Goal: Task Accomplishment & Management: Manage account settings

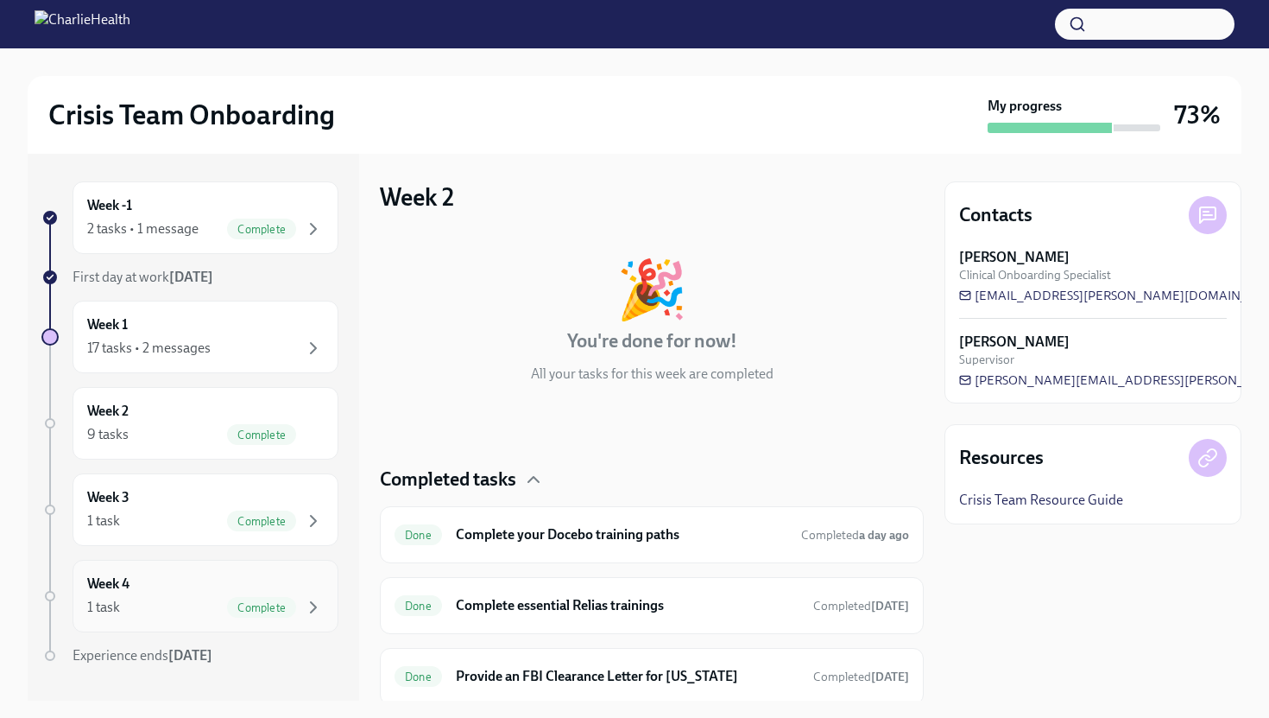
scroll to position [502, 0]
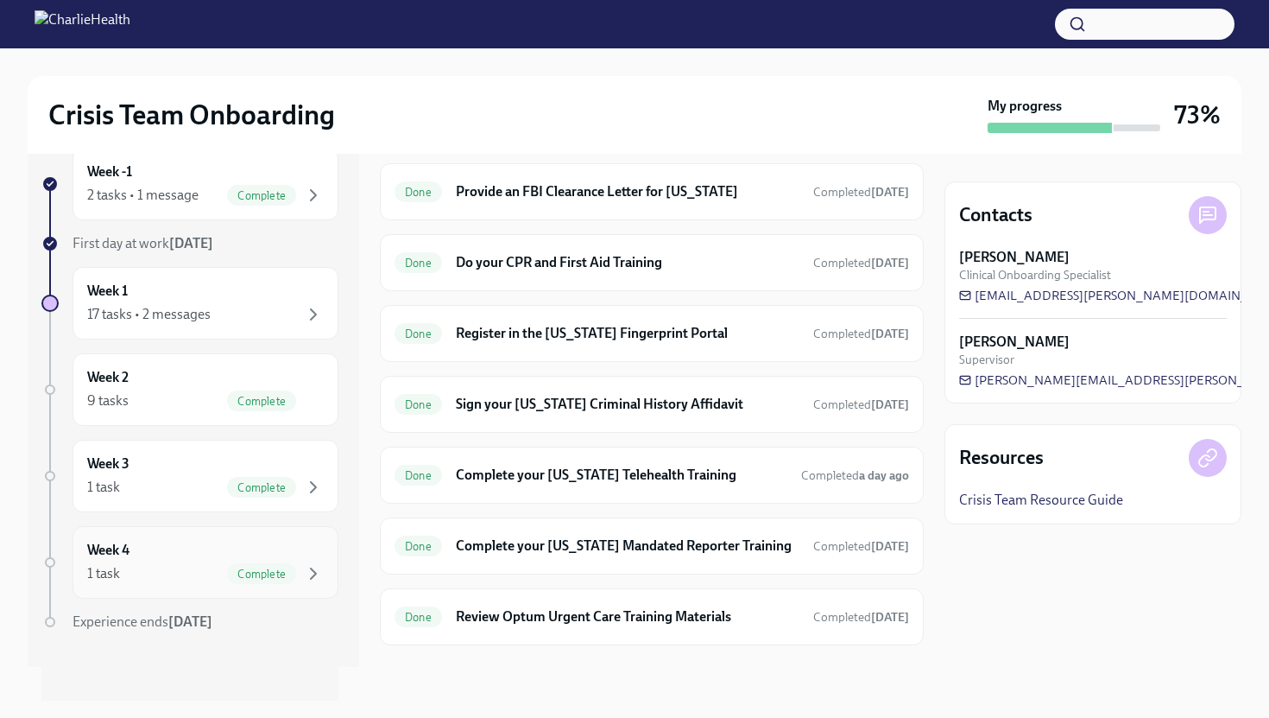
click at [126, 563] on div "1 task Complete" at bounding box center [205, 573] width 237 height 21
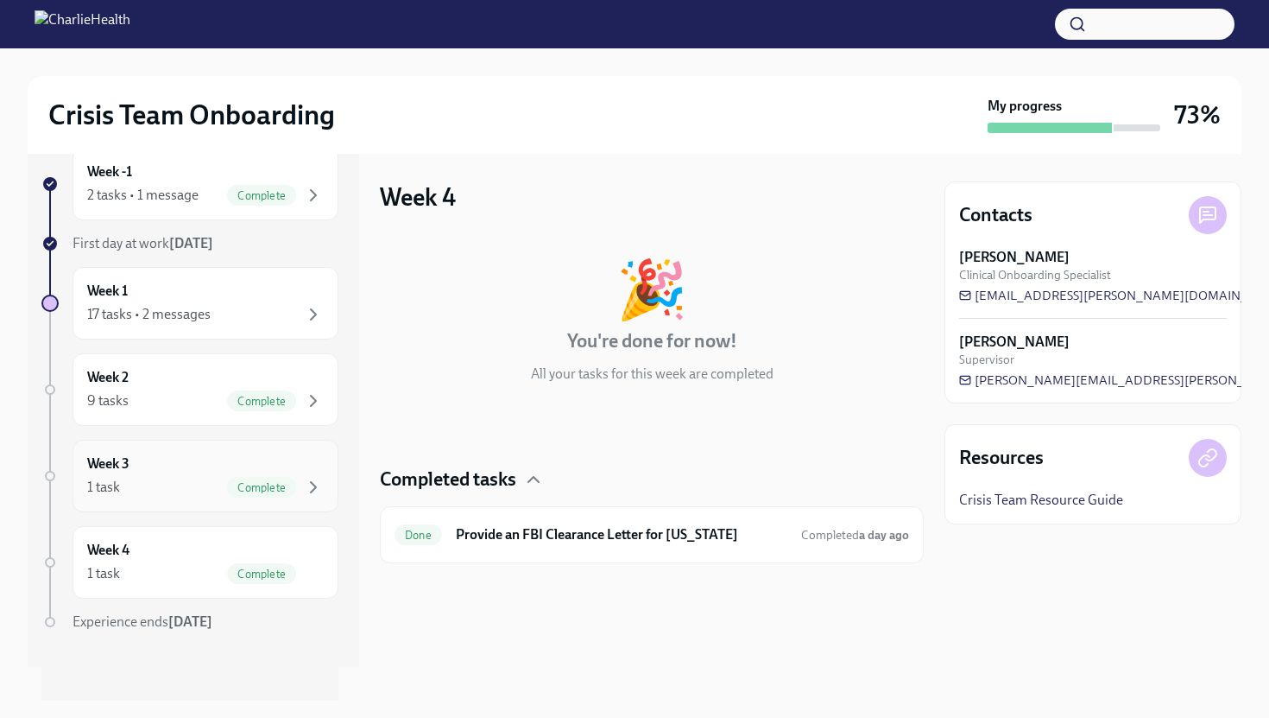
click at [154, 498] on div "Week 3 1 task Complete" at bounding box center [206, 475] width 266 height 73
click at [182, 462] on div "Week 3 1 task Complete" at bounding box center [205, 475] width 237 height 43
click at [205, 409] on div "9 tasks Complete" at bounding box center [205, 400] width 237 height 21
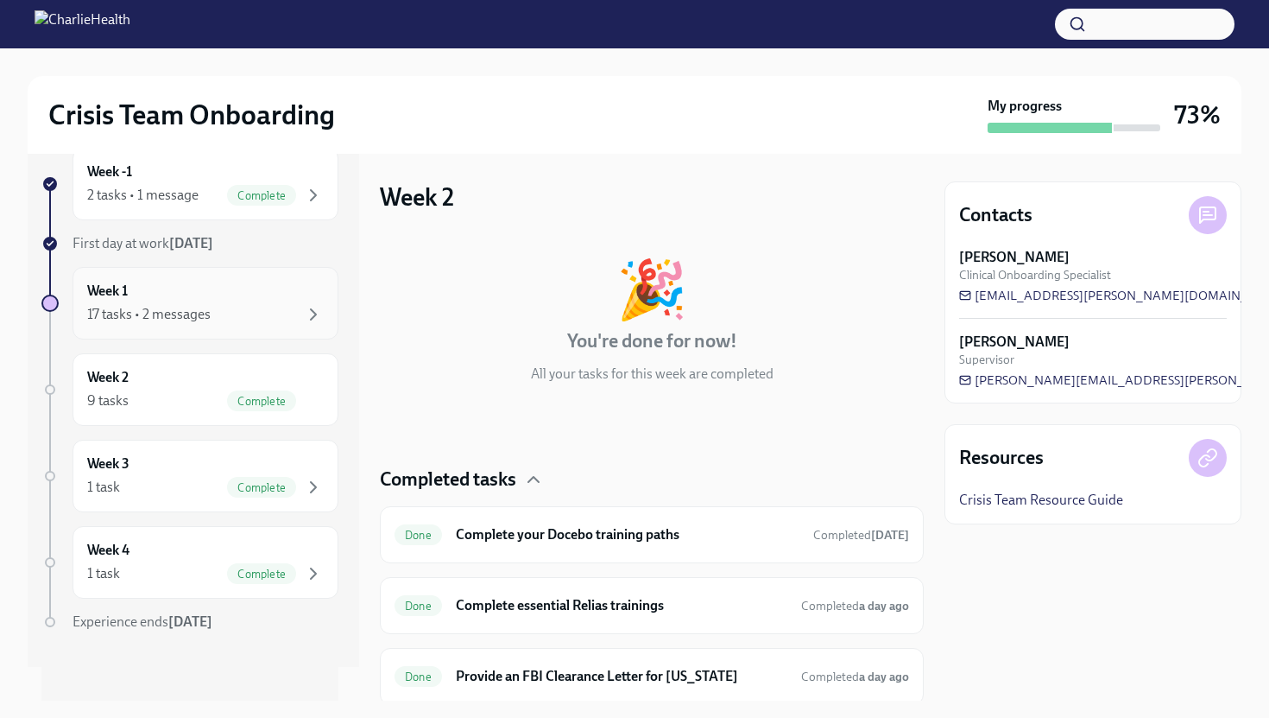
click at [214, 321] on div "17 tasks • 2 messages" at bounding box center [205, 314] width 237 height 21
